Goal: Task Accomplishment & Management: Manage account settings

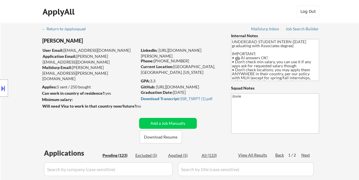
select select ""pending""
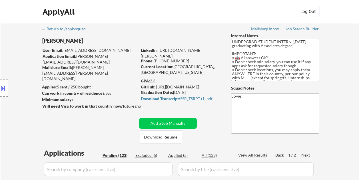
select select ""pending""
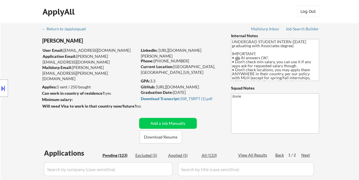
select select ""pending""
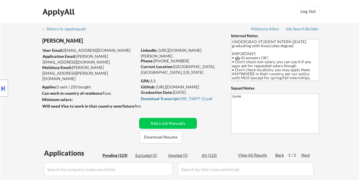
select select ""pending""
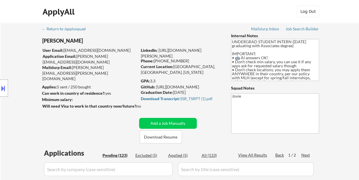
select select ""pending""
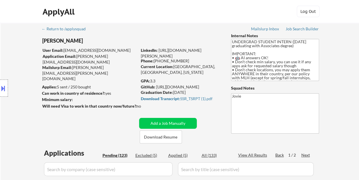
select select ""pending""
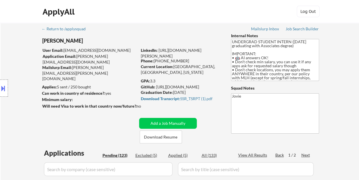
select select ""pending""
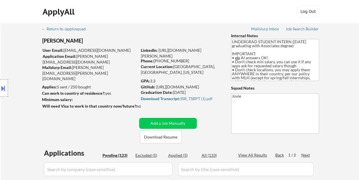
select select ""pending""
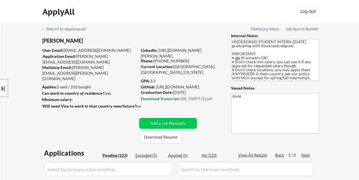
select select ""pending""
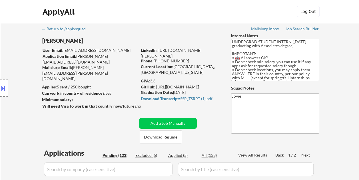
select select ""pending""
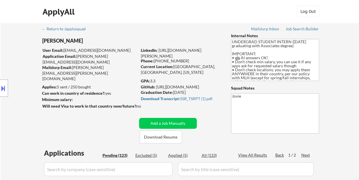
select select ""pending""
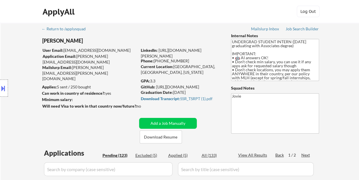
select select ""pending""
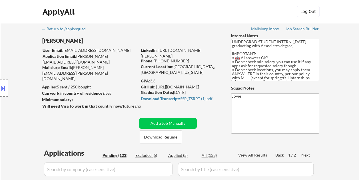
select select ""pending""
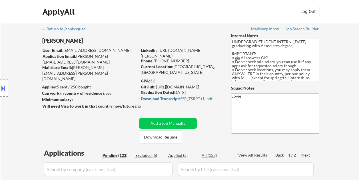
select select ""pending""
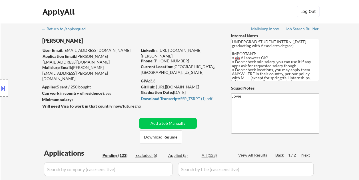
select select ""pending""
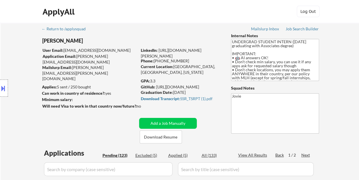
select select ""pending""
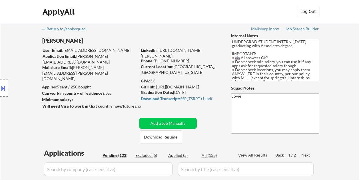
select select ""pending""
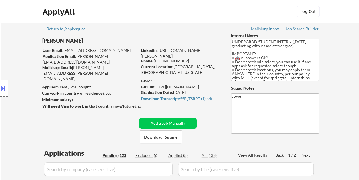
select select ""pending""
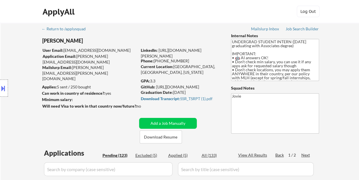
select select ""pending""
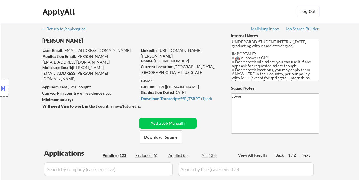
select select ""pending""
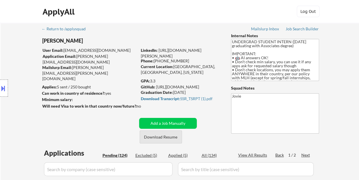
click at [162, 138] on button "Download Resume" at bounding box center [161, 136] width 42 height 13
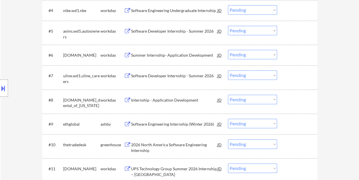
scroll to position [286, 0]
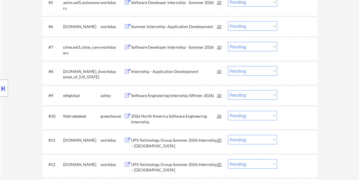
click at [298, 92] on div at bounding box center [298, 95] width 25 height 10
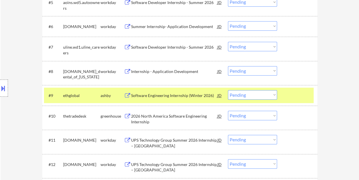
click at [165, 93] on div "Software Engineering Internship (Winter 2026)" at bounding box center [174, 96] width 86 height 6
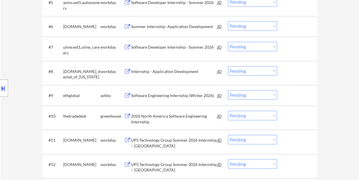
drag, startPoint x: 304, startPoint y: 103, endPoint x: 301, endPoint y: 101, distance: 3.3
click at [303, 103] on div "#9 ethglobal [PERSON_NAME] Software Engineering Internship (Winter 2026) JD Cho…" at bounding box center [179, 95] width 275 height 21
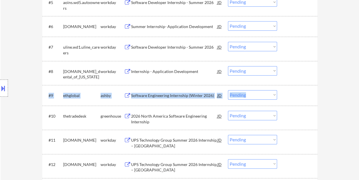
drag, startPoint x: 301, startPoint y: 101, endPoint x: 272, endPoint y: 94, distance: 29.5
click at [273, 94] on select "Choose an option... Pending Applied Excluded (Questions) Excluded (Expired) Exc…" at bounding box center [252, 94] width 49 height 9
click at [228, 90] on select "Choose an option... Pending Applied Excluded (Questions) Excluded (Expired) Exc…" at bounding box center [252, 94] width 49 height 9
select select ""pending""
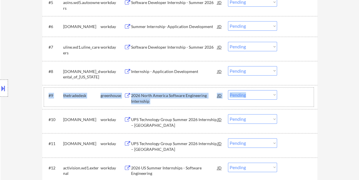
click at [292, 100] on div "#9 thetradedesk greenhouse 2026 North America Software Engineering Internship J…" at bounding box center [179, 96] width 270 height 19
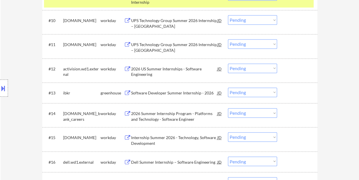
scroll to position [400, 0]
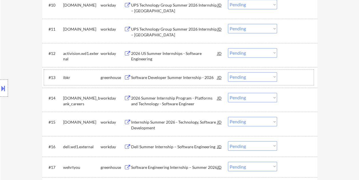
click at [288, 79] on div at bounding box center [298, 77] width 25 height 10
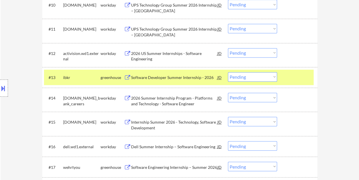
click at [192, 73] on div "Software Developer Summer Internship - 2026" at bounding box center [174, 77] width 86 height 10
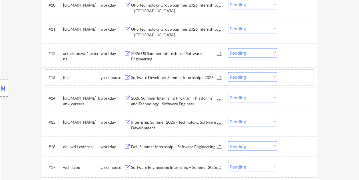
click at [289, 77] on div at bounding box center [298, 77] width 25 height 10
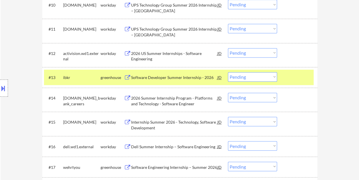
click at [274, 78] on select "Choose an option... Pending Applied Excluded (Questions) Excluded (Expired) Exc…" at bounding box center [252, 76] width 49 height 9
click at [228, 72] on select "Choose an option... Pending Applied Excluded (Questions) Excluded (Expired) Exc…" at bounding box center [252, 76] width 49 height 9
select select ""pending""
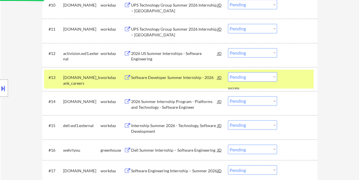
click at [284, 74] on div "#13 [DOMAIN_NAME]_bank_careers workday Software Developer Summer Internship - 2…" at bounding box center [179, 78] width 270 height 19
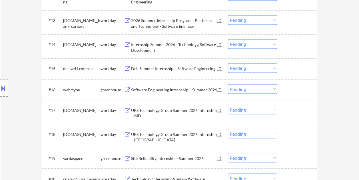
scroll to position [457, 0]
click at [303, 93] on div at bounding box center [298, 89] width 25 height 10
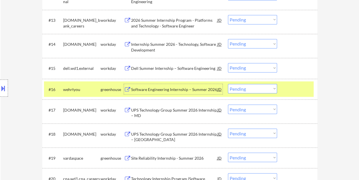
click at [190, 88] on div "Software Engineering Internship – Summer 2026" at bounding box center [174, 89] width 86 height 6
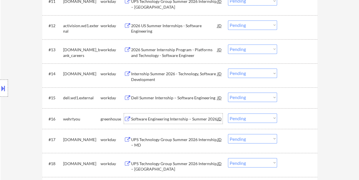
scroll to position [400, 0]
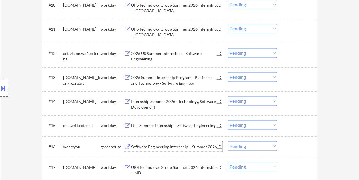
click at [292, 150] on div at bounding box center [298, 146] width 25 height 10
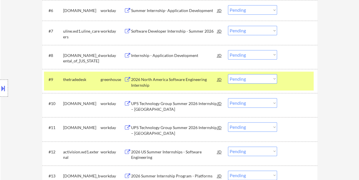
scroll to position [314, 0]
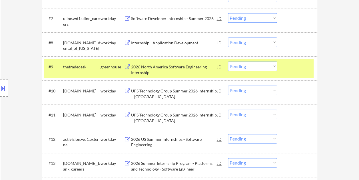
click at [272, 65] on select "Choose an option... Pending Applied Excluded (Questions) Excluded (Expired) Exc…" at bounding box center [252, 65] width 49 height 9
click at [228, 61] on select "Choose an option... Pending Applied Excluded (Questions) Excluded (Expired) Exc…" at bounding box center [252, 65] width 49 height 9
select select ""pending""
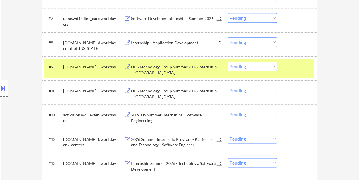
click at [304, 75] on div "#9 [DOMAIN_NAME] workday UPS Technology Group Summer 2026 Internship – GA JD Ch…" at bounding box center [179, 68] width 270 height 19
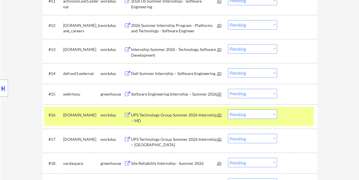
scroll to position [429, 0]
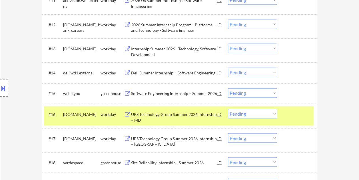
click at [293, 114] on div at bounding box center [298, 114] width 25 height 10
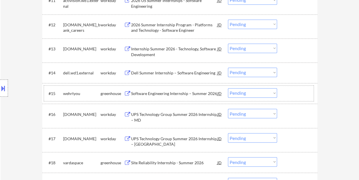
click at [286, 93] on div at bounding box center [298, 93] width 25 height 10
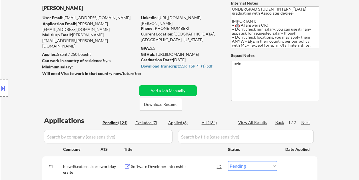
scroll to position [57, 0]
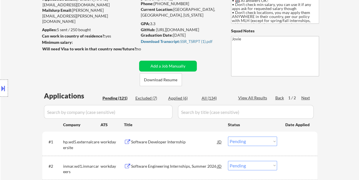
click at [173, 97] on div "Applied (6)" at bounding box center [182, 98] width 29 height 6
select select ""applied""
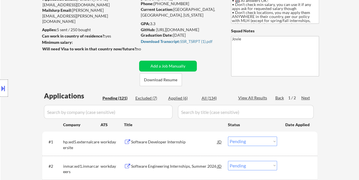
select select ""applied""
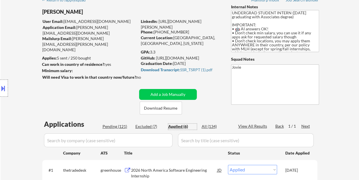
scroll to position [29, 0]
click at [118, 124] on div "Pending (121)" at bounding box center [117, 127] width 29 height 6
select select ""pending""
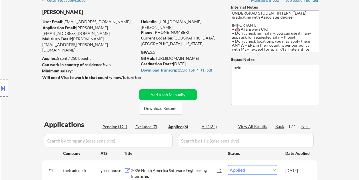
select select ""pending""
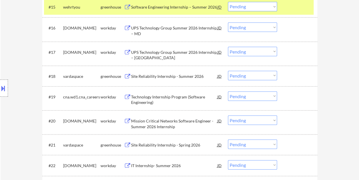
scroll to position [543, 0]
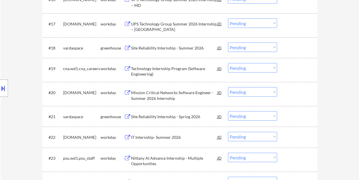
click at [292, 47] on div at bounding box center [298, 48] width 25 height 10
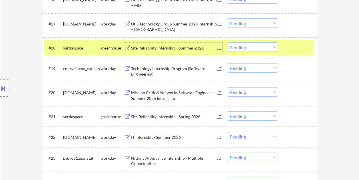
click at [141, 49] on div "Site Reliability Internship - Summer 2026" at bounding box center [174, 48] width 86 height 6
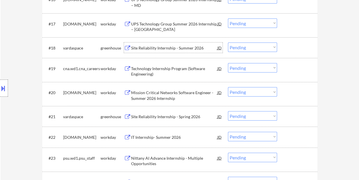
click at [290, 52] on div at bounding box center [298, 48] width 25 height 10
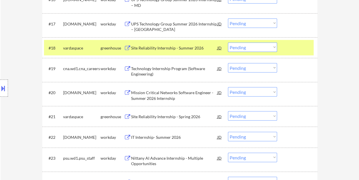
click at [275, 47] on select "Choose an option... Pending Applied Excluded (Questions) Excluded (Expired) Exc…" at bounding box center [252, 47] width 49 height 9
click at [228, 43] on select "Choose an option... Pending Applied Excluded (Questions) Excluded (Expired) Exc…" at bounding box center [252, 47] width 49 height 9
select select ""pending""
click at [297, 51] on div at bounding box center [298, 48] width 25 height 10
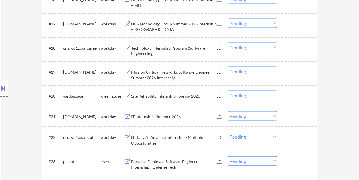
scroll to position [572, 0]
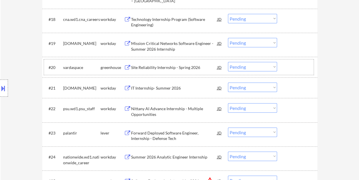
click at [299, 68] on div at bounding box center [298, 67] width 25 height 10
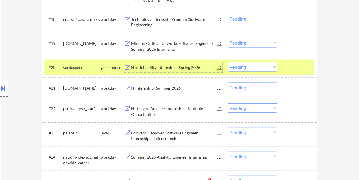
click at [186, 70] on div "Site Reliability Internship - Spring 2026" at bounding box center [174, 67] width 86 height 10
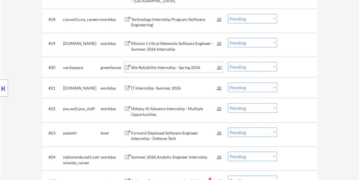
click at [284, 67] on div "#20 vardaspace greenhouse Site Reliability Internship - Spring 2026 JD Choose a…" at bounding box center [179, 66] width 270 height 15
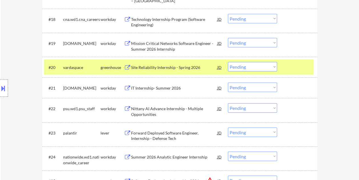
click at [274, 67] on select "Choose an option... Pending Applied Excluded (Questions) Excluded (Expired) Exc…" at bounding box center [252, 66] width 49 height 9
click at [228, 62] on select "Choose an option... Pending Applied Excluded (Questions) Excluded (Expired) Exc…" at bounding box center [252, 66] width 49 height 9
select select ""pending""
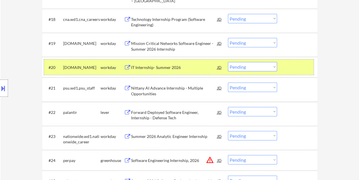
click at [293, 67] on div at bounding box center [298, 67] width 25 height 10
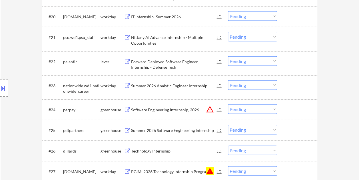
scroll to position [629, 0]
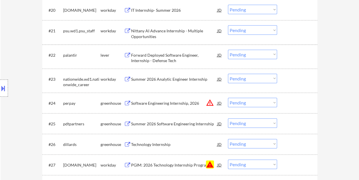
click at [290, 57] on div at bounding box center [298, 55] width 25 height 10
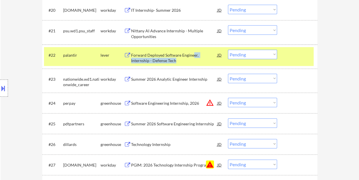
click at [192, 57] on div "Forward Deployed Software Engineer, Internship - Defense Tech" at bounding box center [174, 57] width 86 height 11
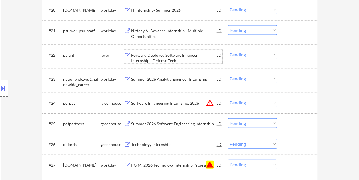
click at [291, 52] on div at bounding box center [298, 55] width 25 height 10
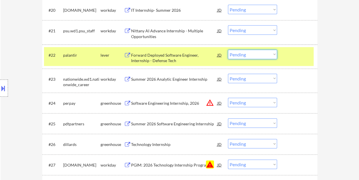
click at [275, 54] on select "Choose an option... Pending Applied Excluded (Questions) Excluded (Expired) Exc…" at bounding box center [252, 54] width 49 height 9
click at [228, 50] on select "Choose an option... Pending Applied Excluded (Questions) Excluded (Expired) Exc…" at bounding box center [252, 54] width 49 height 9
select select ""pending""
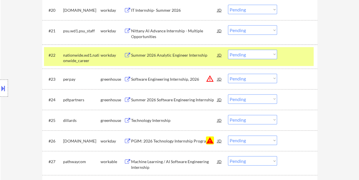
click at [288, 48] on div "#22 nationwide.wd1.nationwide_career workday Summer 2026 Analytic Engineer Inte…" at bounding box center [179, 56] width 270 height 19
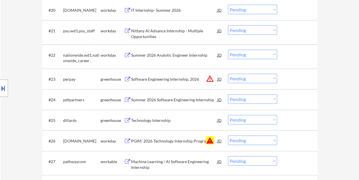
click at [280, 55] on div "#22 nationwide.wd1.nationwide_career workday Summer 2026 Analytic Engineer Inte…" at bounding box center [179, 56] width 270 height 19
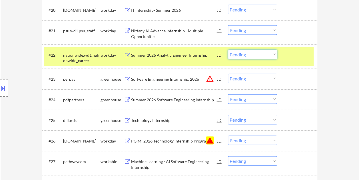
click at [273, 54] on select "Choose an option... Pending Applied Excluded (Questions) Excluded (Expired) Exc…" at bounding box center [252, 54] width 49 height 9
click at [297, 55] on div at bounding box center [298, 55] width 25 height 10
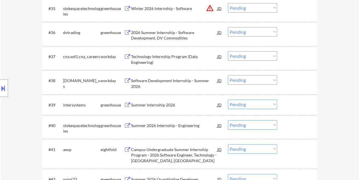
scroll to position [972, 0]
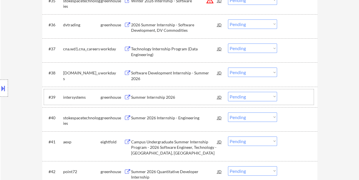
drag, startPoint x: 293, startPoint y: 93, endPoint x: 225, endPoint y: 102, distance: 68.2
click at [292, 94] on div at bounding box center [298, 97] width 25 height 10
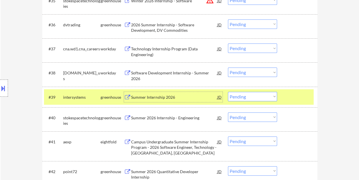
click at [182, 101] on div "Summer Internship 2026" at bounding box center [174, 97] width 86 height 10
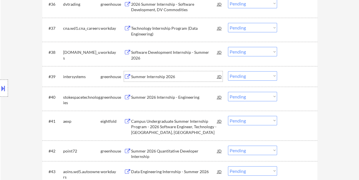
scroll to position [1001, 0]
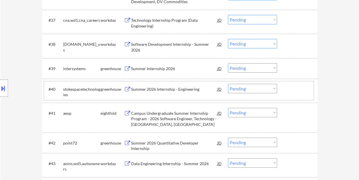
click at [288, 86] on div at bounding box center [298, 89] width 25 height 10
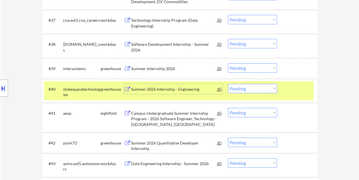
click at [188, 86] on div "Summer 2026 Internship - Engineering" at bounding box center [174, 89] width 86 height 6
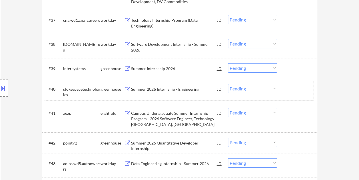
drag, startPoint x: 283, startPoint y: 91, endPoint x: 274, endPoint y: 87, distance: 9.6
click at [283, 90] on div "#40 stokespacetechnologies greenhouse Summer 2026 Internship - Engineering JD w…" at bounding box center [179, 90] width 270 height 19
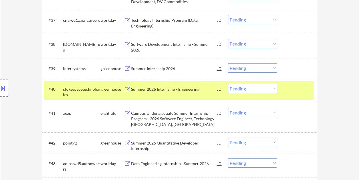
click at [274, 86] on select "Choose an option... Pending Applied Excluded (Questions) Excluded (Expired) Exc…" at bounding box center [252, 88] width 49 height 9
click at [228, 84] on select "Choose an option... Pending Applied Excluded (Questions) Excluded (Expired) Exc…" at bounding box center [252, 88] width 49 height 9
select select ""pending""
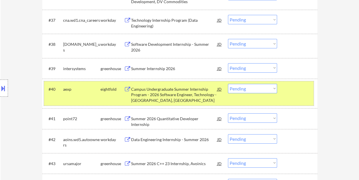
click at [300, 93] on div at bounding box center [298, 89] width 25 height 10
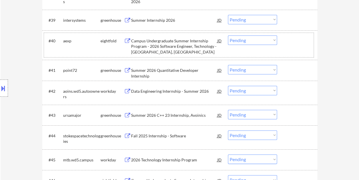
scroll to position [1058, 0]
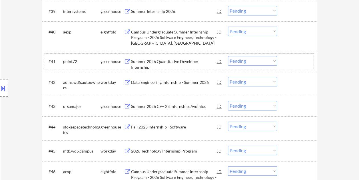
click at [301, 59] on div at bounding box center [298, 61] width 25 height 10
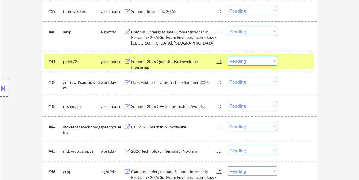
click at [181, 63] on div "Summer 2026 Quantitative Developer Internship" at bounding box center [174, 64] width 86 height 11
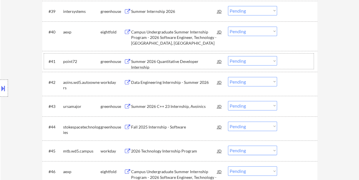
click at [289, 61] on div at bounding box center [298, 61] width 25 height 10
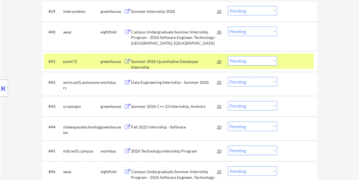
click at [273, 59] on select "Choose an option... Pending Applied Excluded (Questions) Excluded (Expired) Exc…" at bounding box center [252, 60] width 49 height 9
click at [228, 56] on select "Choose an option... Pending Applied Excluded (Questions) Excluded (Expired) Exc…" at bounding box center [252, 60] width 49 height 9
select select ""pending""
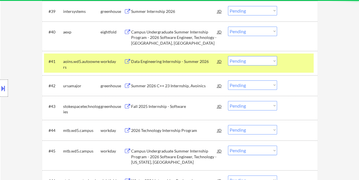
click at [292, 63] on div at bounding box center [298, 61] width 25 height 10
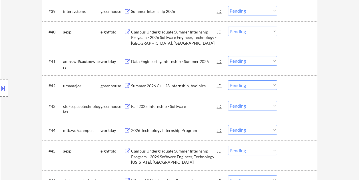
click at [298, 85] on div at bounding box center [298, 85] width 25 height 10
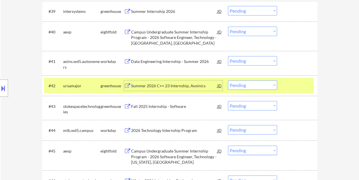
click at [188, 86] on div "Summer 2026 C++ 23 Internship, Avoinics" at bounding box center [174, 86] width 86 height 6
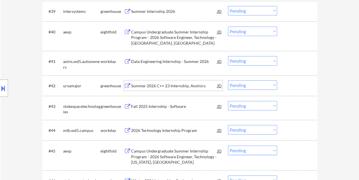
click at [284, 84] on div "#42 ursamajor greenhouse Summer 2026 C++ 23 Internship, Avoinics JD Choose an o…" at bounding box center [179, 85] width 270 height 15
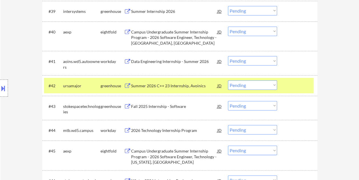
click at [273, 84] on select "Choose an option... Pending Applied Excluded (Questions) Excluded (Expired) Exc…" at bounding box center [252, 84] width 49 height 9
click at [228, 80] on select "Choose an option... Pending Applied Excluded (Questions) Excluded (Expired) Exc…" at bounding box center [252, 84] width 49 height 9
select select ""pending""
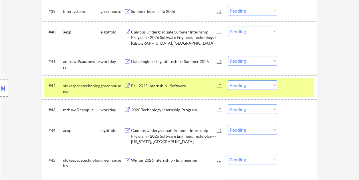
click at [300, 88] on div at bounding box center [298, 85] width 25 height 10
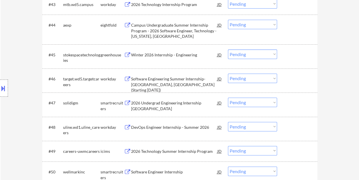
scroll to position [1172, 0]
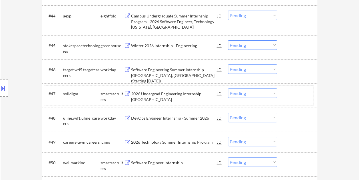
click at [292, 95] on div at bounding box center [298, 93] width 25 height 10
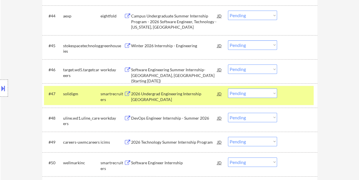
click at [165, 93] on div "2026 Undergrad Engineering Internship [GEOGRAPHIC_DATA]" at bounding box center [174, 96] width 86 height 11
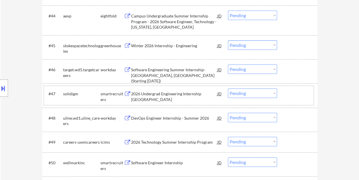
drag, startPoint x: 302, startPoint y: 103, endPoint x: 291, endPoint y: 101, distance: 11.6
click at [302, 103] on div "#47 solidigm smartrecruiters 2026 Undergrad Engineering Internship [GEOGRAPHIC_…" at bounding box center [179, 95] width 270 height 19
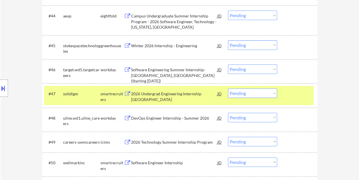
click at [275, 95] on select "Choose an option... Pending Applied Excluded (Questions) Excluded (Expired) Exc…" at bounding box center [252, 92] width 49 height 9
click at [228, 88] on select "Choose an option... Pending Applied Excluded (Questions) Excluded (Expired) Exc…" at bounding box center [252, 92] width 49 height 9
select select ""pending""
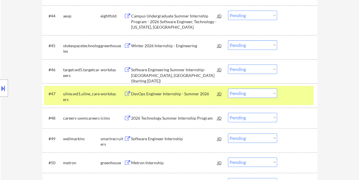
click at [286, 101] on div "#47 uline.wd1.uline_careers workday DevOps Engineer Internship - Summer 2026 JD…" at bounding box center [179, 95] width 270 height 19
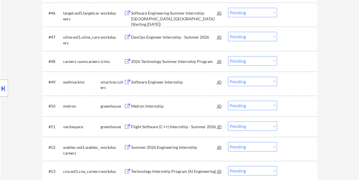
scroll to position [1229, 0]
click at [297, 81] on div at bounding box center [298, 81] width 25 height 10
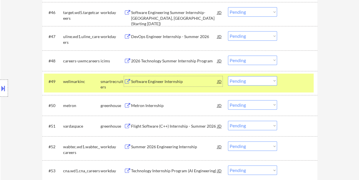
click at [181, 79] on div "Software Engineer Internship" at bounding box center [174, 82] width 86 height 6
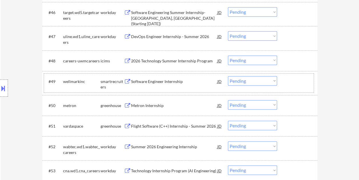
click at [286, 80] on div at bounding box center [298, 81] width 25 height 10
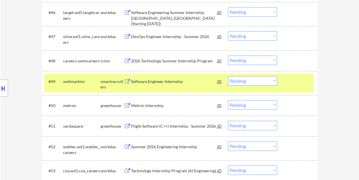
click at [274, 79] on select "Choose an option... Pending Applied Excluded (Questions) Excluded (Expired) Exc…" at bounding box center [252, 80] width 49 height 9
click at [228, 76] on select "Choose an option... Pending Applied Excluded (Questions) Excluded (Expired) Exc…" at bounding box center [252, 80] width 49 height 9
select select ""pending""
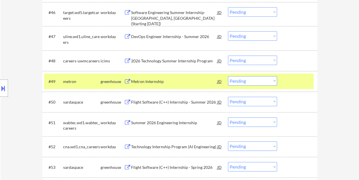
click at [281, 78] on div "#49 metron greenhouse Metron Internship JD Choose an option... Pending Applied …" at bounding box center [179, 80] width 270 height 15
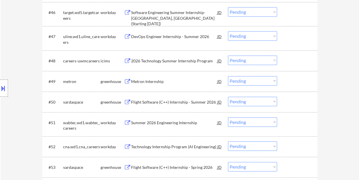
scroll to position [1258, 0]
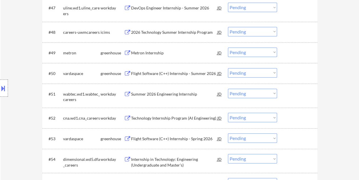
click at [290, 54] on div at bounding box center [298, 52] width 25 height 10
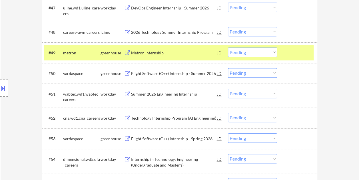
click at [182, 50] on div "Metron Internship" at bounding box center [174, 53] width 86 height 6
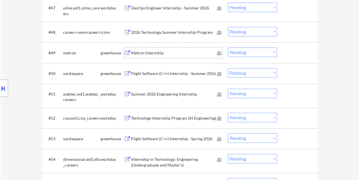
click at [290, 56] on div at bounding box center [298, 52] width 25 height 10
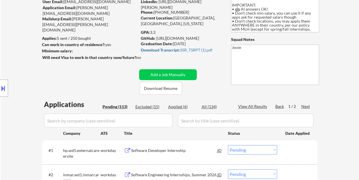
scroll to position [1, 0]
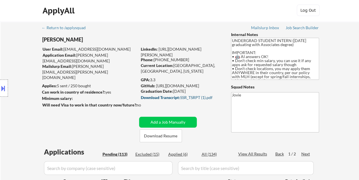
click at [185, 97] on div "Download Transcript: SSR_TSRPT (1).pdf" at bounding box center [180, 97] width 79 height 4
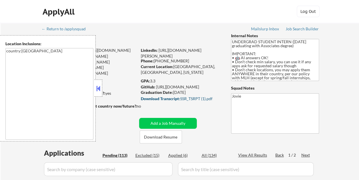
click at [95, 83] on div at bounding box center [98, 87] width 8 height 17
click at [96, 86] on button at bounding box center [98, 88] width 6 height 9
select select ""pending""
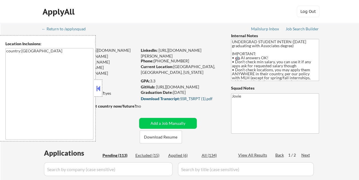
select select ""pending""
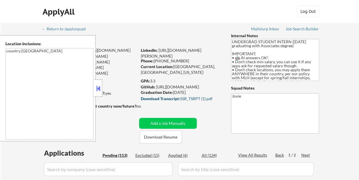
select select ""pending""
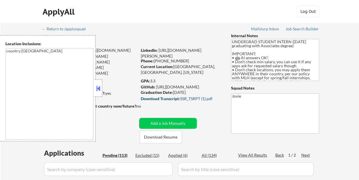
select select ""pending""
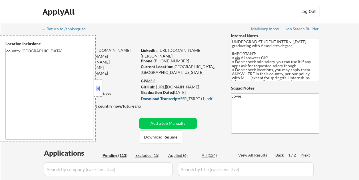
select select ""pending""
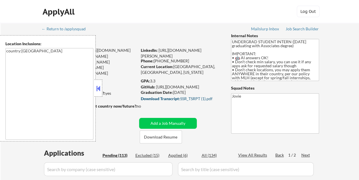
select select ""pending""
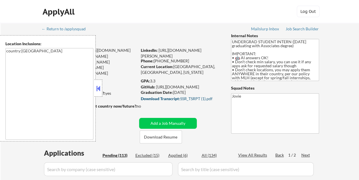
select select ""pending""
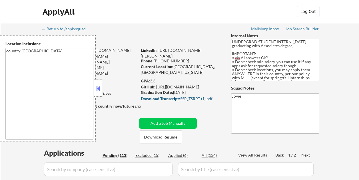
select select ""pending""
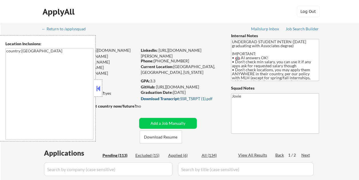
select select ""pending""
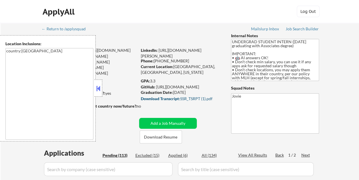
select select ""pending""
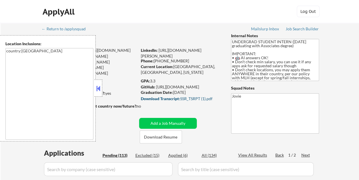
select select ""pending""
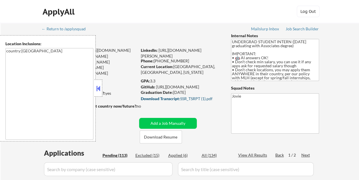
select select ""pending""
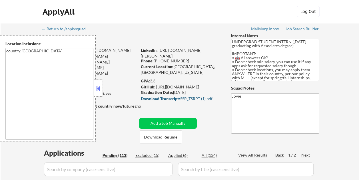
select select ""pending""
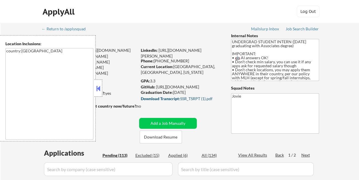
select select ""pending""
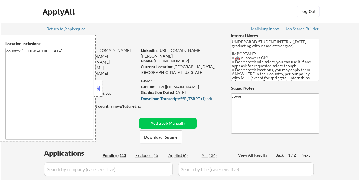
select select ""pending""
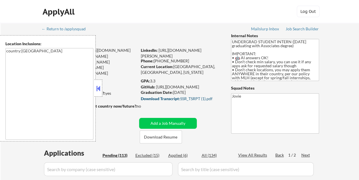
select select ""pending""
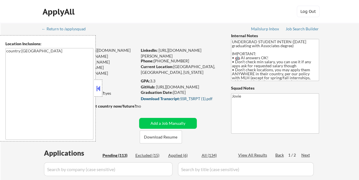
select select ""pending""
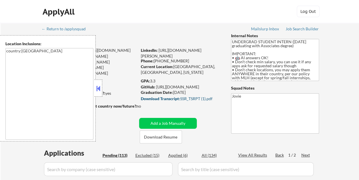
select select ""pending""
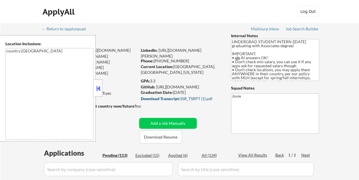
select select ""pending""
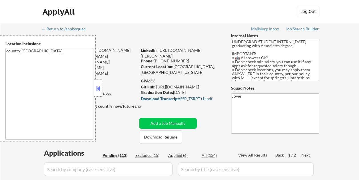
select select ""pending""
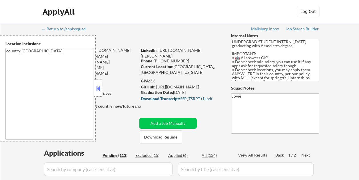
select select ""pending""
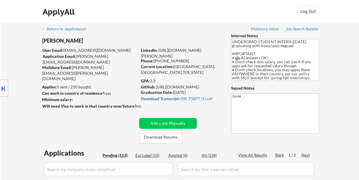
click at [97, 87] on div "Location Inclusions: country:US" at bounding box center [51, 88] width 102 height 106
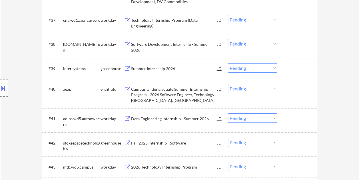
scroll to position [1221, 0]
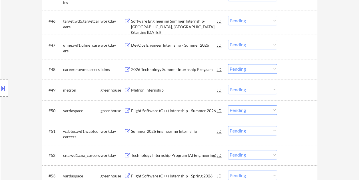
click at [272, 89] on select "Choose an option... Pending Applied Excluded (Questions) Excluded (Expired) Exc…" at bounding box center [252, 89] width 49 height 9
click at [228, 85] on select "Choose an option... Pending Applied Excluded (Questions) Excluded (Expired) Exc…" at bounding box center [252, 89] width 49 height 9
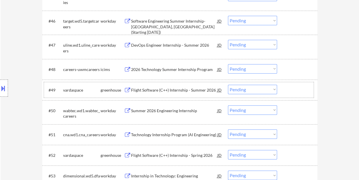
click at [299, 91] on div at bounding box center [298, 90] width 25 height 10
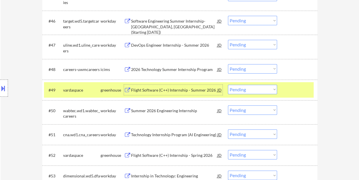
click at [166, 89] on div "Flight Software (C++) Internship - Summer 2026" at bounding box center [174, 90] width 86 height 6
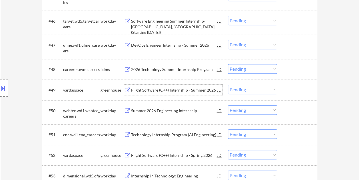
click at [298, 92] on div at bounding box center [298, 90] width 25 height 10
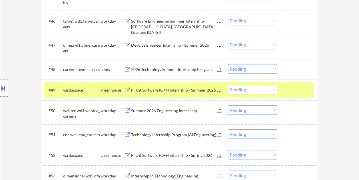
click at [277, 88] on select "Choose an option... Pending Applied Excluded (Questions) Excluded (Expired) Exc…" at bounding box center [252, 89] width 49 height 9
click at [228, 85] on select "Choose an option... Pending Applied Excluded (Questions) Excluded (Expired) Exc…" at bounding box center [252, 89] width 49 height 9
select select ""pending""
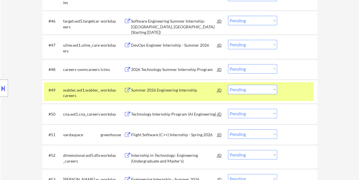
click at [295, 90] on div at bounding box center [298, 90] width 25 height 10
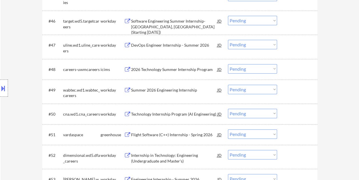
scroll to position [1249, 0]
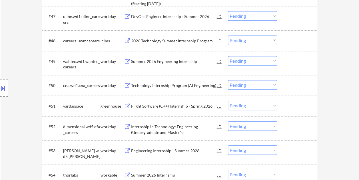
click at [289, 107] on div at bounding box center [298, 106] width 25 height 10
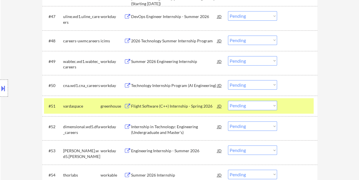
click at [174, 109] on div "Flight Software (C++) Internship - Spring 2026" at bounding box center [174, 106] width 86 height 10
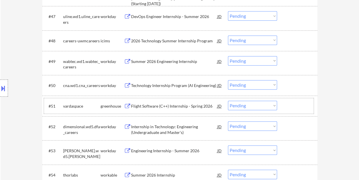
click at [285, 102] on div "#51 vardaspace greenhouse Flight Software (C++) Internship - Spring 2026 JD Cho…" at bounding box center [179, 105] width 270 height 15
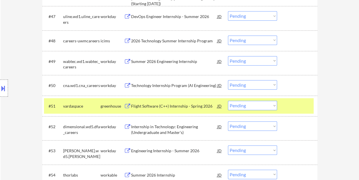
click at [275, 106] on select "Choose an option... Pending Applied Excluded (Questions) Excluded (Expired) Exc…" at bounding box center [252, 105] width 49 height 9
click at [228, 101] on select "Choose an option... Pending Applied Excluded (Questions) Excluded (Expired) Exc…" at bounding box center [252, 105] width 49 height 9
select select ""pending""
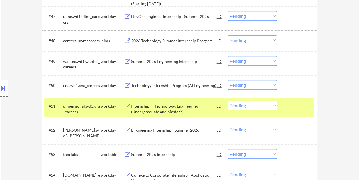
click at [292, 109] on div at bounding box center [298, 106] width 25 height 10
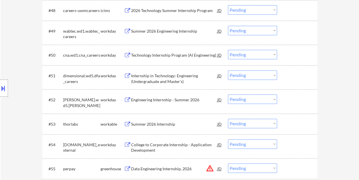
scroll to position [1306, 0]
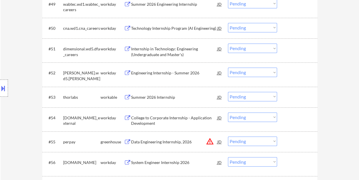
click at [286, 96] on div at bounding box center [298, 97] width 25 height 10
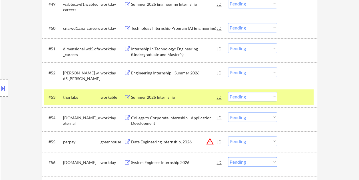
click at [188, 93] on div "Summer 2026 Internship" at bounding box center [174, 97] width 86 height 10
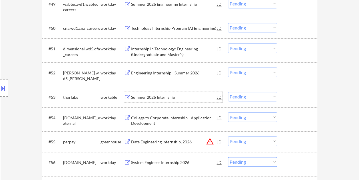
click at [284, 100] on div "#53 thorlabs workable Summer 2026 Internship JD Choose an option... Pending App…" at bounding box center [179, 96] width 270 height 15
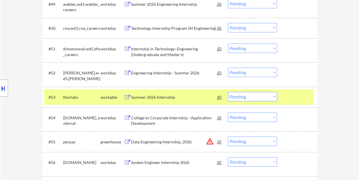
click at [274, 95] on select "Choose an option... Pending Applied Excluded (Questions) Excluded (Expired) Exc…" at bounding box center [252, 96] width 49 height 9
click at [228, 92] on select "Choose an option... Pending Applied Excluded (Questions) Excluded (Expired) Exc…" at bounding box center [252, 96] width 49 height 9
select select ""pending""
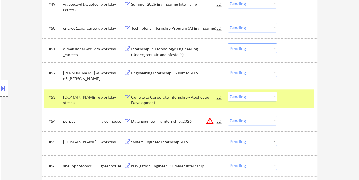
click at [291, 97] on div at bounding box center [298, 97] width 25 height 10
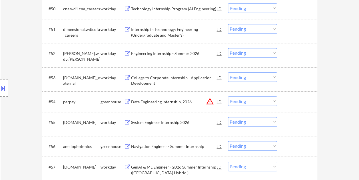
scroll to position [1335, 0]
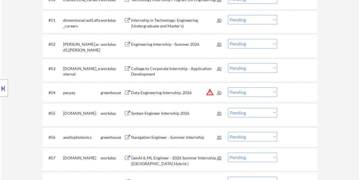
click at [297, 88] on div at bounding box center [298, 92] width 25 height 10
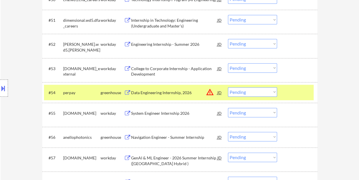
click at [172, 91] on div "Data Engineering Internship, 2026" at bounding box center [174, 93] width 86 height 6
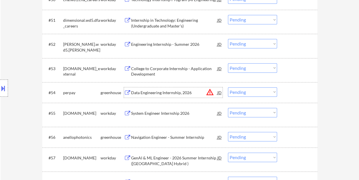
click at [295, 88] on div at bounding box center [298, 92] width 25 height 10
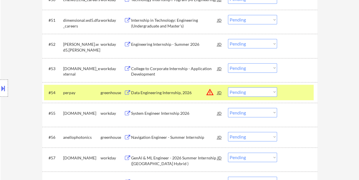
click at [266, 93] on select "Choose an option... Pending Applied Excluded (Questions) Excluded (Expired) Exc…" at bounding box center [252, 91] width 49 height 9
click at [228, 87] on select "Choose an option... Pending Applied Excluded (Questions) Excluded (Expired) Exc…" at bounding box center [252, 91] width 49 height 9
select select ""pending""
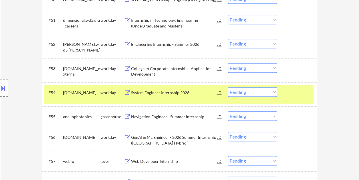
click at [298, 96] on div at bounding box center [298, 92] width 25 height 10
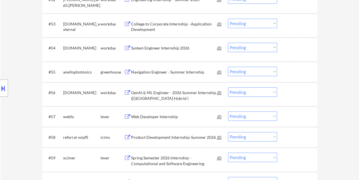
scroll to position [1392, 0]
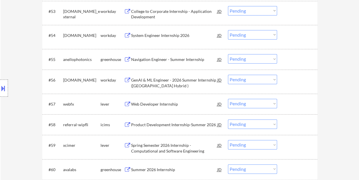
click at [297, 58] on div at bounding box center [298, 59] width 25 height 10
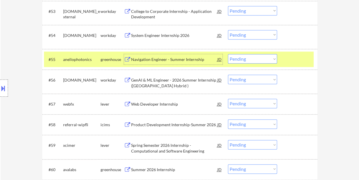
click at [169, 59] on div "Navigation Engineer - Summer Internship" at bounding box center [174, 60] width 86 height 6
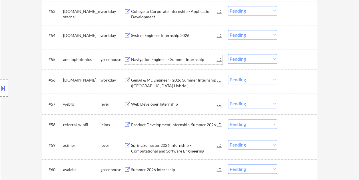
click at [278, 56] on div "#55 anellophotonics greenhouse Navigation Engineer - Summer Internship JD warni…" at bounding box center [179, 58] width 270 height 15
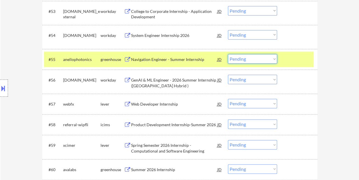
click at [274, 59] on select "Choose an option... Pending Applied Excluded (Questions) Excluded (Expired) Exc…" at bounding box center [252, 58] width 49 height 9
click at [228, 54] on select "Choose an option... Pending Applied Excluded (Questions) Excluded (Expired) Exc…" at bounding box center [252, 58] width 49 height 9
select select ""pending""
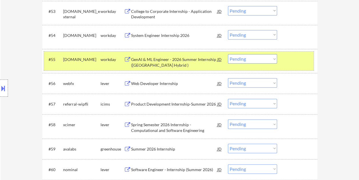
click at [286, 59] on div at bounding box center [298, 59] width 25 height 10
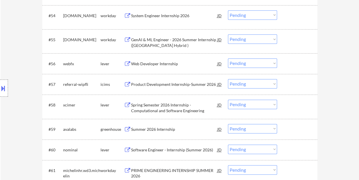
scroll to position [1421, 0]
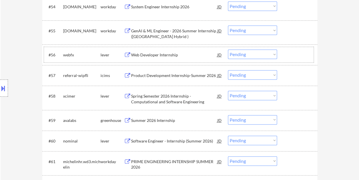
click at [286, 55] on div at bounding box center [298, 54] width 25 height 10
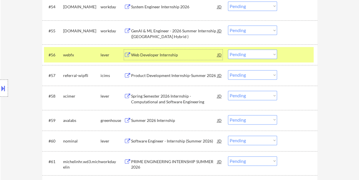
click at [169, 51] on div "Web Developer Internship" at bounding box center [174, 54] width 86 height 10
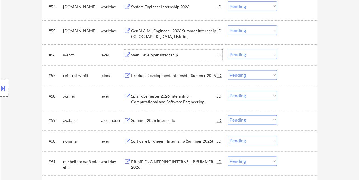
drag, startPoint x: 285, startPoint y: 53, endPoint x: 280, endPoint y: 54, distance: 4.7
click at [284, 54] on div "#56 webfx lever Web Developer Internship JD warning_amber Choose an option... P…" at bounding box center [179, 54] width 270 height 15
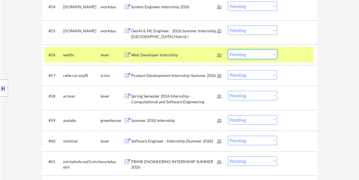
drag, startPoint x: 276, startPoint y: 55, endPoint x: 271, endPoint y: 59, distance: 5.7
click at [276, 55] on select "Choose an option... Pending Applied Excluded (Questions) Excluded (Expired) Exc…" at bounding box center [252, 53] width 49 height 9
click at [228, 49] on select "Choose an option... Pending Applied Excluded (Questions) Excluded (Expired) Exc…" at bounding box center [252, 53] width 49 height 9
select select ""pending""
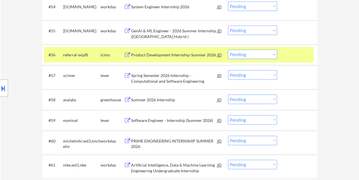
click at [290, 54] on div at bounding box center [298, 54] width 25 height 10
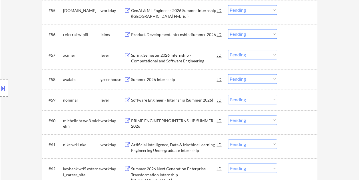
scroll to position [1449, 0]
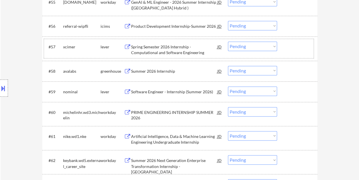
click at [293, 43] on div at bounding box center [298, 46] width 25 height 10
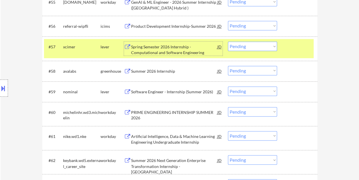
click at [182, 45] on div "Spring Semester 2026 Internship - Computational and Software Engineering" at bounding box center [174, 49] width 86 height 11
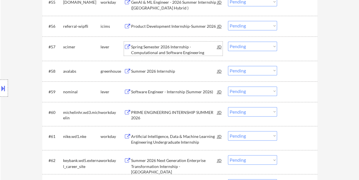
click at [289, 45] on div at bounding box center [298, 46] width 25 height 10
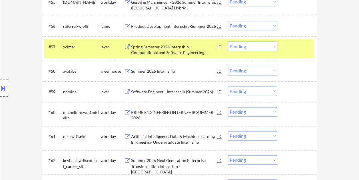
click at [269, 46] on select "Choose an option... Pending Applied Excluded (Questions) Excluded (Expired) Exc…" at bounding box center [252, 45] width 49 height 9
click at [228, 41] on select "Choose an option... Pending Applied Excluded (Questions) Excluded (Expired) Exc…" at bounding box center [252, 45] width 49 height 9
select select ""pending""
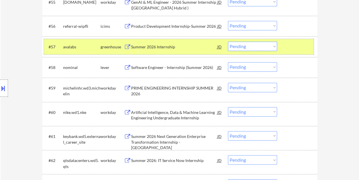
click at [294, 46] on div at bounding box center [298, 46] width 25 height 10
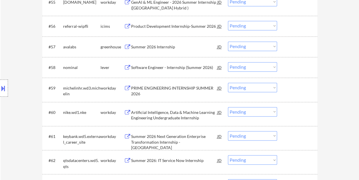
click at [295, 64] on div at bounding box center [298, 67] width 25 height 10
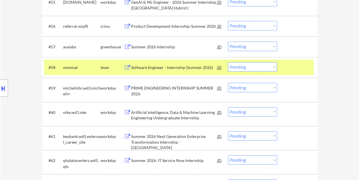
click at [178, 70] on div "Software Engineer - Internship (Summer 2026)" at bounding box center [174, 68] width 86 height 6
